Goal: Register for event/course

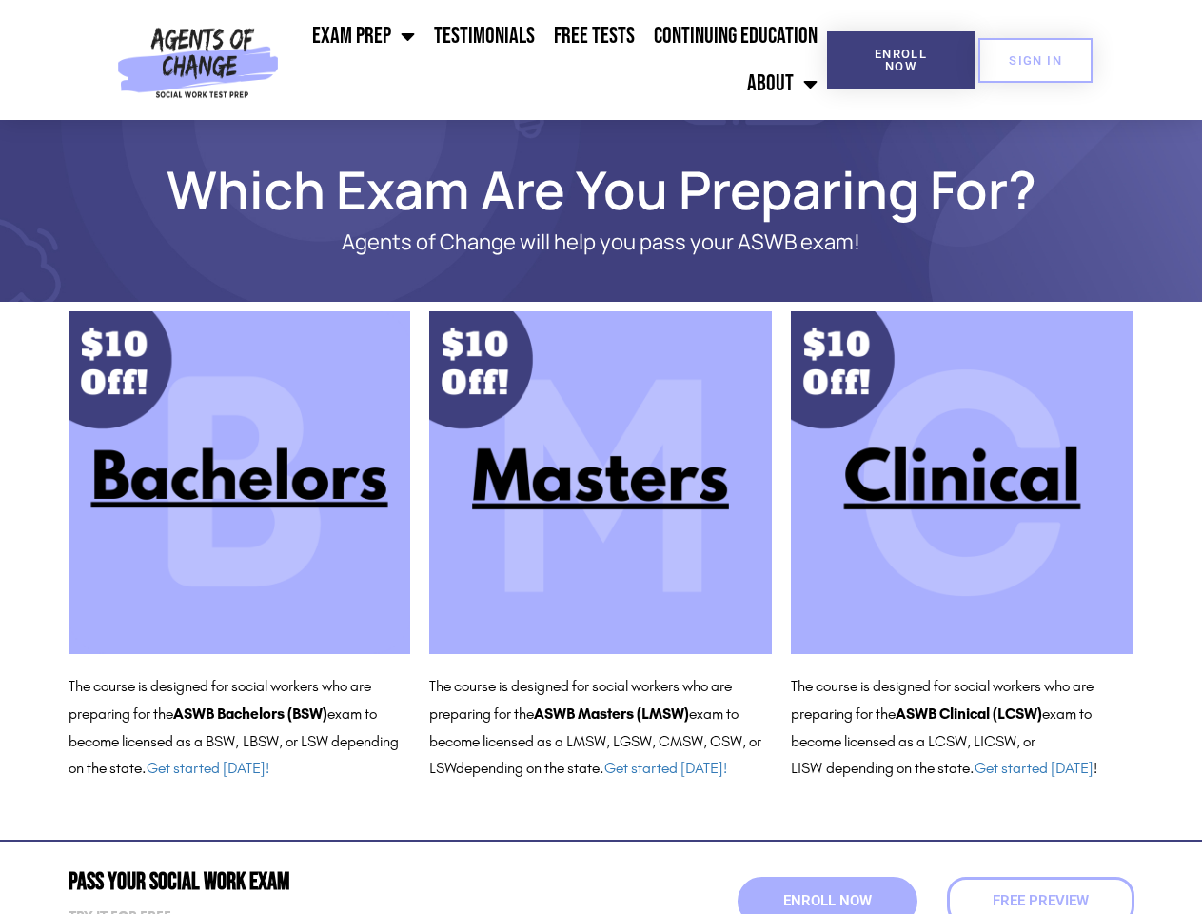
click at [557, 60] on ul "Exam Prep BSW Exam Prep: ASWB Bachelors Level Exam LMSW Exam Prep: ASWB Masters…" at bounding box center [556, 59] width 541 height 95
click at [900, 60] on span "Enroll Now" at bounding box center [901, 60] width 87 height 25
click at [1036, 60] on span "SIGN IN" at bounding box center [1035, 60] width 53 height 12
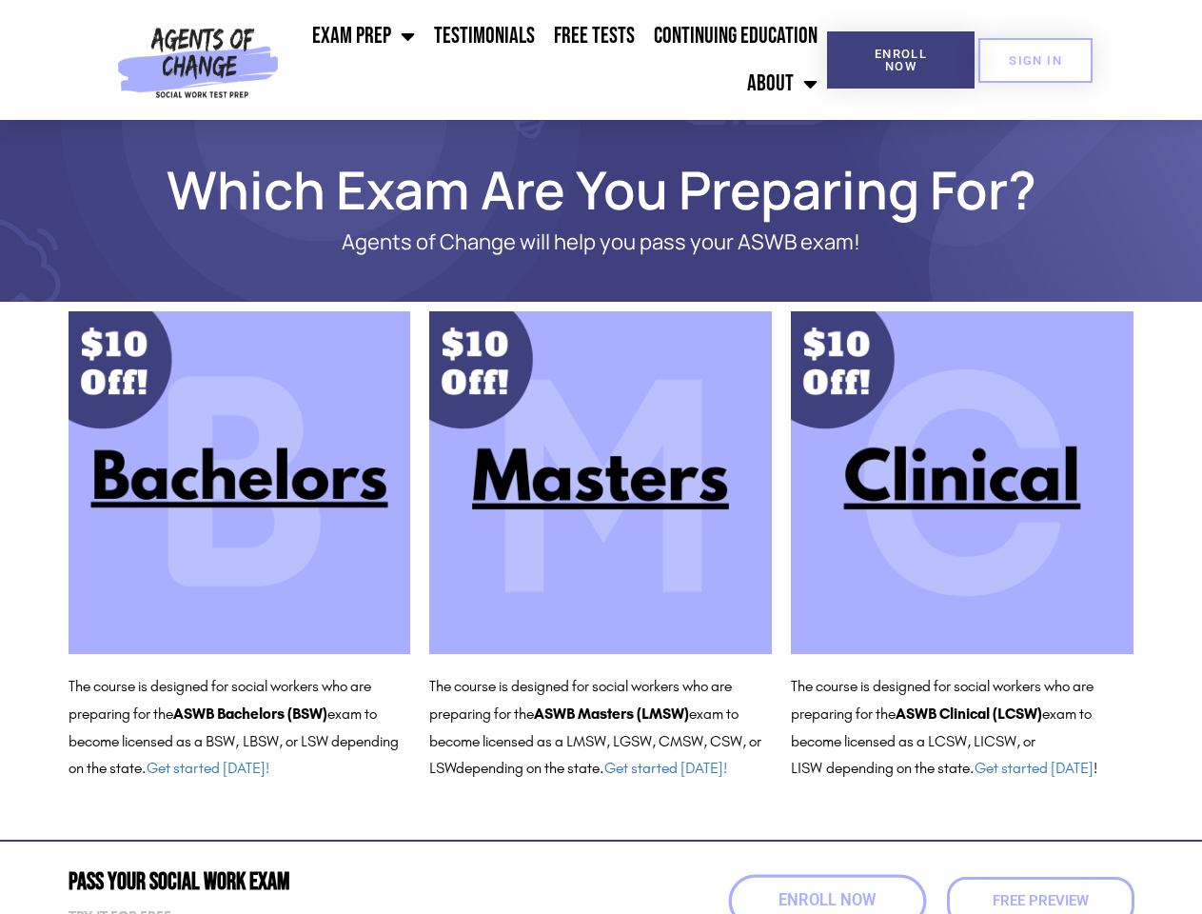
click at [827, 900] on span "Enroll Now" at bounding box center [827, 901] width 97 height 16
click at [1040, 900] on span "Free Preview" at bounding box center [1040, 901] width 106 height 16
